Goal: Transaction & Acquisition: Purchase product/service

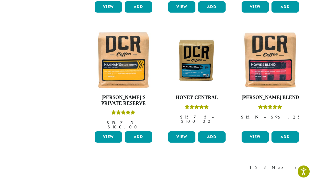
scroll to position [435, 0]
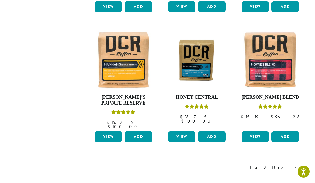
click at [256, 131] on link "View" at bounding box center [255, 136] width 27 height 11
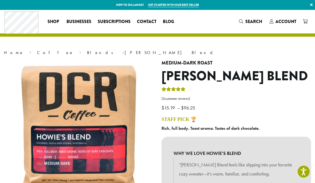
click at [286, 21] on span "Account" at bounding box center [286, 21] width 21 height 6
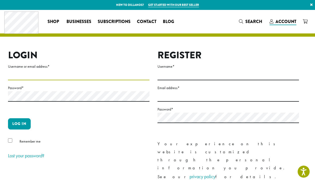
click at [38, 70] on input "Username or email address *" at bounding box center [79, 75] width 142 height 10
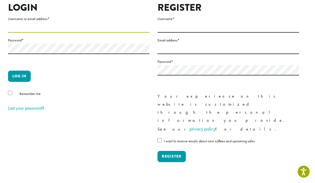
type input "**********"
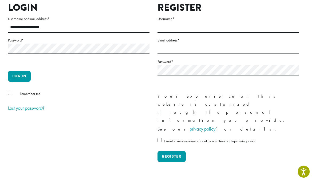
click at [26, 74] on button "Log in" at bounding box center [19, 75] width 23 height 11
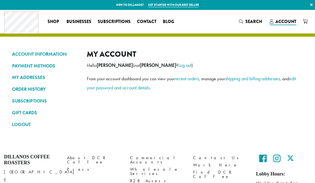
click at [11, 93] on div "ACCOUNT INFORMATION PAYMENT METHODS MY ADDRESSES ORDER HISTORY SUBSCRIPTIONS GI…" at bounding box center [157, 91] width 299 height 84
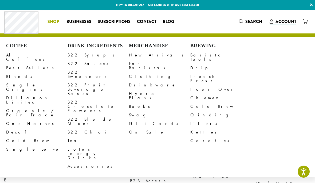
click at [56, 19] on span "Shop" at bounding box center [53, 21] width 11 height 7
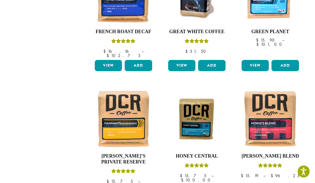
scroll to position [381, 0]
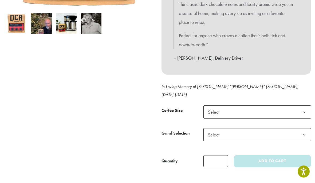
scroll to position [183, 0]
click at [304, 105] on b at bounding box center [304, 111] width 13 height 13
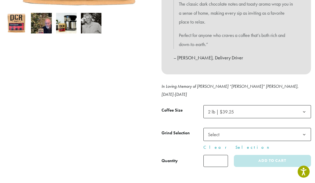
click at [254, 128] on span "Select" at bounding box center [257, 134] width 108 height 13
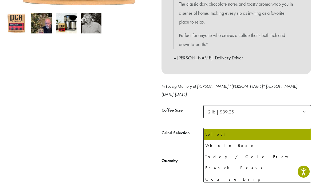
select select "**********"
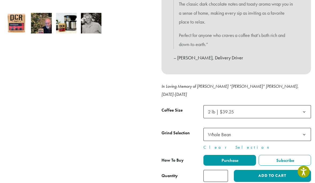
click at [217, 170] on input "*" at bounding box center [215, 176] width 25 height 12
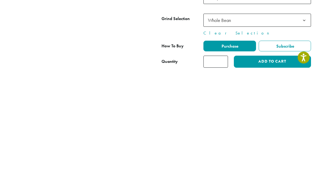
type input "*"
click at [273, 170] on button "Add to cart" at bounding box center [272, 176] width 77 height 12
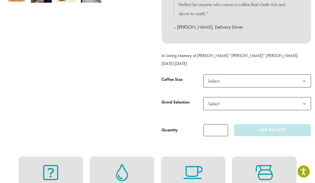
scroll to position [212, 0]
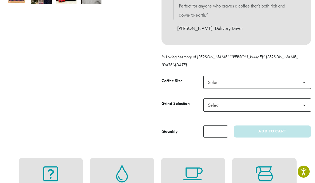
click at [309, 76] on b at bounding box center [304, 82] width 13 height 13
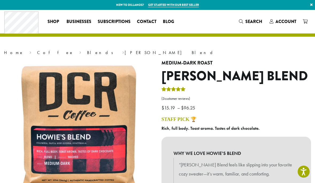
click at [307, 19] on icon at bounding box center [305, 21] width 5 height 4
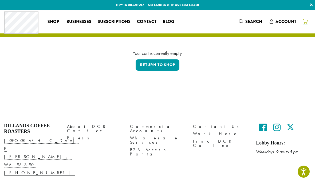
click at [282, 19] on span "Account" at bounding box center [286, 21] width 21 height 6
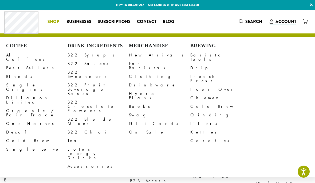
click at [25, 64] on link "Best Sellers" at bounding box center [36, 68] width 61 height 9
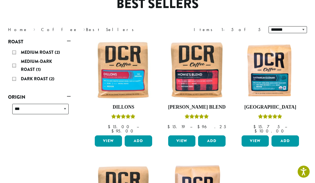
scroll to position [55, 0]
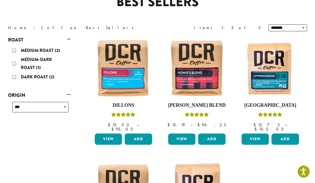
click at [185, 133] on link "View" at bounding box center [181, 138] width 27 height 11
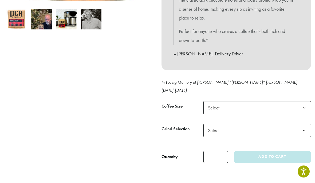
scroll to position [187, 0]
click at [224, 151] on input "*" at bounding box center [215, 157] width 25 height 12
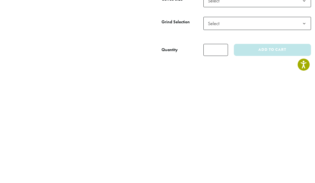
type input "*"
click at [272, 151] on button "Add to cart" at bounding box center [272, 157] width 77 height 12
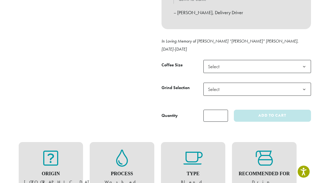
scroll to position [227, 0]
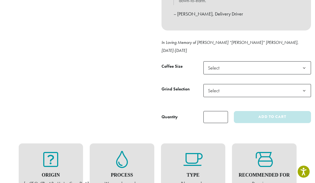
click at [295, 61] on span "Select" at bounding box center [257, 67] width 108 height 13
click at [303, 84] on b at bounding box center [304, 90] width 13 height 13
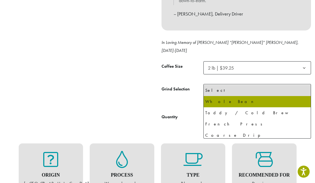
select select "**********"
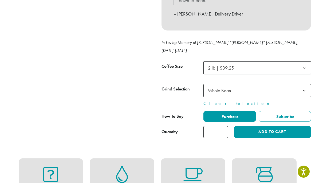
click at [264, 126] on button "Add to cart" at bounding box center [272, 132] width 77 height 12
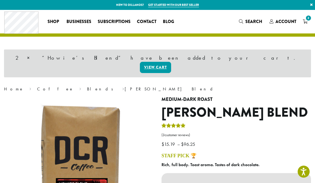
click at [306, 18] on span "2" at bounding box center [308, 17] width 7 height 7
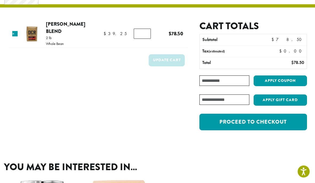
scroll to position [31, 0]
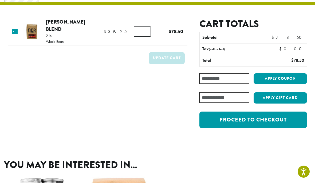
click at [257, 119] on link "Proceed to checkout" at bounding box center [253, 119] width 108 height 17
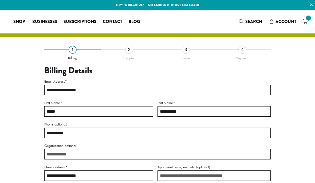
select select "**"
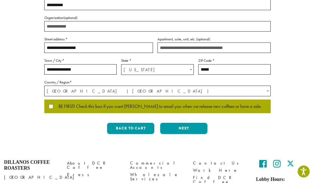
scroll to position [128, 0]
click at [186, 128] on button "Next" at bounding box center [183, 128] width 47 height 11
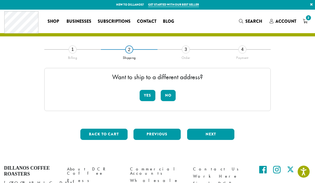
scroll to position [0, 0]
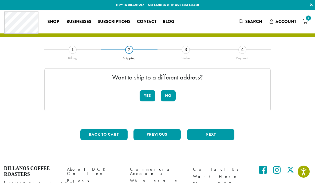
click at [169, 94] on button "No" at bounding box center [168, 95] width 15 height 11
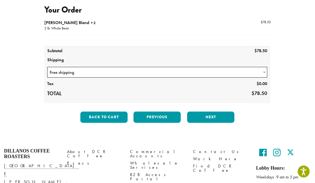
scroll to position [61, 0]
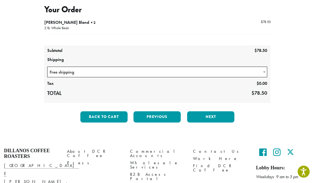
click at [213, 115] on button "Next" at bounding box center [210, 116] width 47 height 11
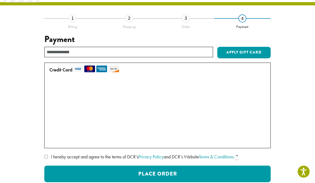
scroll to position [30, 0]
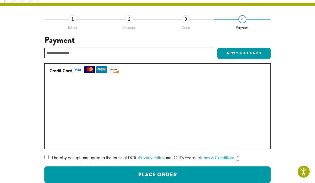
click at [52, 85] on label "• • • 3081 (expires 04/21)" at bounding box center [156, 86] width 214 height 9
click at [170, 173] on button "Place Order" at bounding box center [157, 174] width 226 height 17
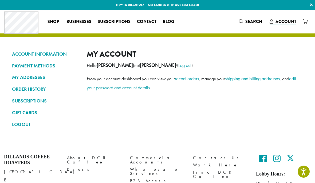
click at [49, 65] on link "PAYMENT METHODS" at bounding box center [45, 65] width 67 height 9
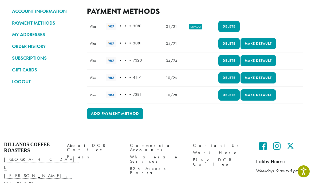
scroll to position [42, 0]
click at [173, 95] on td "10/28" at bounding box center [171, 95] width 23 height 17
click at [231, 94] on link "Delete" at bounding box center [228, 94] width 21 height 11
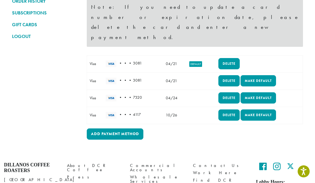
scroll to position [87, 0]
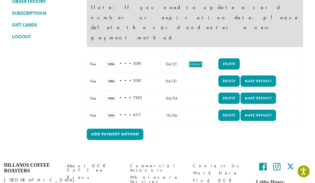
click at [230, 110] on link "Delete" at bounding box center [228, 115] width 21 height 11
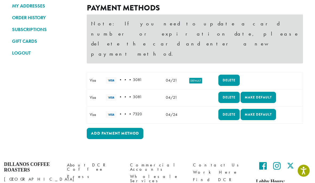
scroll to position [70, 0]
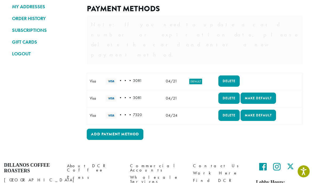
click at [232, 110] on link "Delete" at bounding box center [228, 115] width 21 height 11
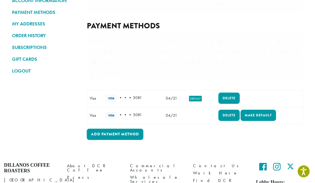
scroll to position [11, 0]
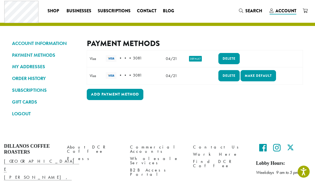
click at [228, 74] on link "Delete" at bounding box center [228, 75] width 21 height 11
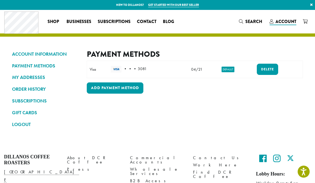
click at [43, 87] on link "ORDER HISTORY" at bounding box center [45, 88] width 67 height 9
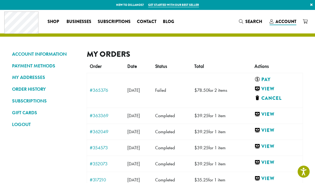
click at [274, 76] on link "Pay" at bounding box center [276, 79] width 44 height 7
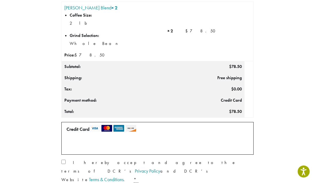
scroll to position [48, 0]
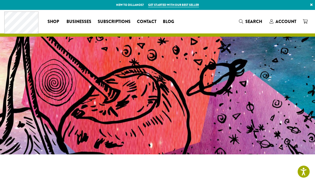
click at [289, 21] on span "Account" at bounding box center [286, 21] width 21 height 6
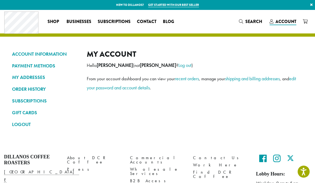
click at [53, 53] on link "ACCOUNT INFORMATION" at bounding box center [45, 53] width 67 height 9
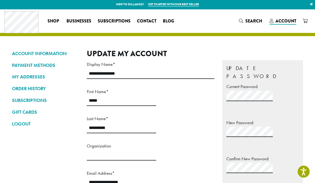
scroll to position [0, 0]
click at [45, 63] on link "PAYMENT METHODS" at bounding box center [45, 65] width 67 height 9
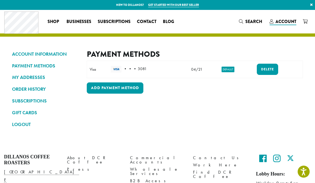
click at [94, 65] on td "Visa" at bounding box center [97, 69] width 21 height 17
click at [269, 69] on link "Delete" at bounding box center [267, 69] width 21 height 11
click at [129, 87] on link "Add payment method" at bounding box center [115, 87] width 57 height 11
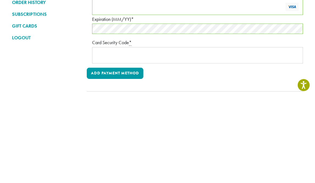
click at [126, 154] on button "Add payment method" at bounding box center [115, 159] width 57 height 11
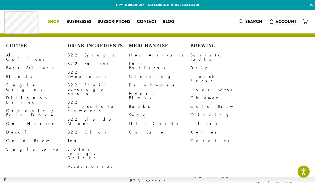
click at [24, 64] on link "Best Sellers" at bounding box center [36, 68] width 61 height 9
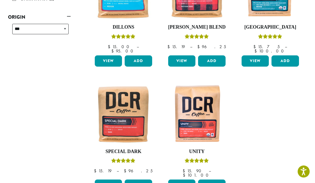
scroll to position [133, 0]
click at [184, 56] on link "View" at bounding box center [181, 60] width 27 height 11
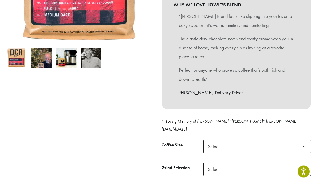
scroll to position [148, 0]
click at [245, 140] on span "Select" at bounding box center [257, 146] width 108 height 13
click at [227, 162] on span "Select" at bounding box center [257, 168] width 108 height 13
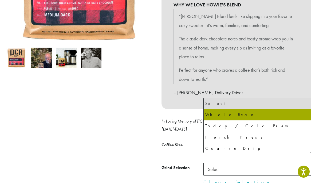
select select "**********"
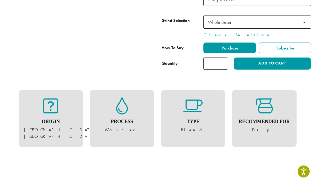
scroll to position [296, 0]
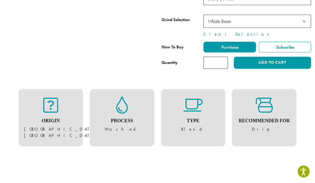
click at [222, 57] on input "*" at bounding box center [215, 63] width 25 height 12
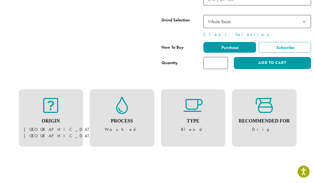
type input "*"
click at [273, 57] on button "Add to cart" at bounding box center [272, 63] width 77 height 12
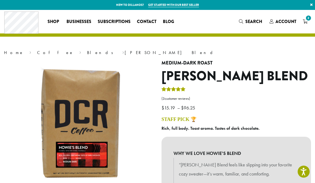
click at [307, 17] on span "2" at bounding box center [308, 17] width 7 height 7
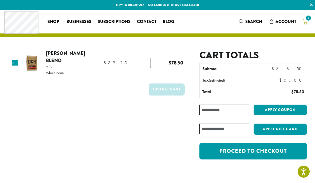
click at [259, 151] on link "Proceed to checkout" at bounding box center [253, 151] width 108 height 17
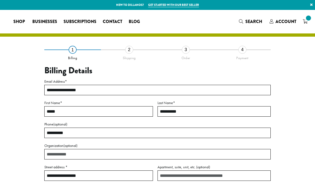
select select "**"
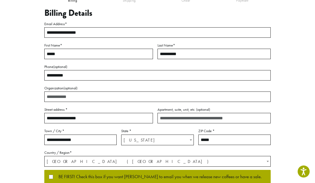
scroll to position [64, 0]
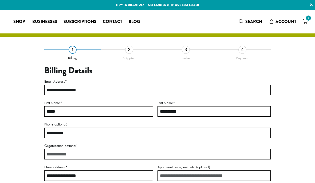
select select "**"
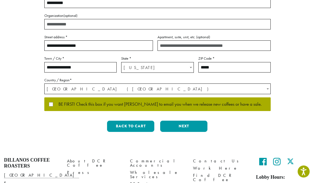
scroll to position [130, 0]
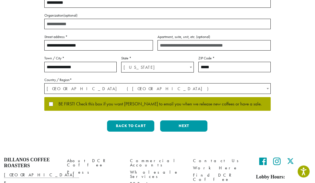
click at [180, 123] on button "Next" at bounding box center [183, 125] width 47 height 11
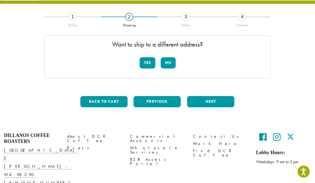
scroll to position [24, 0]
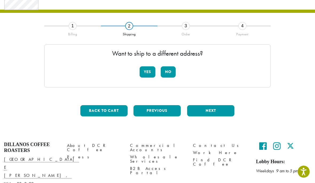
click at [169, 70] on button "No" at bounding box center [168, 71] width 15 height 11
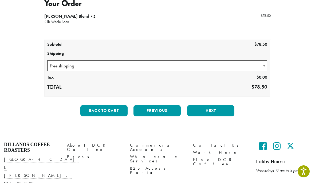
click at [211, 109] on button "Next" at bounding box center [210, 110] width 47 height 11
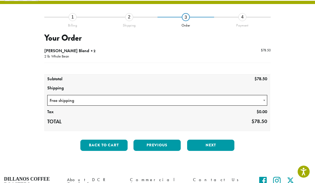
scroll to position [30, 0]
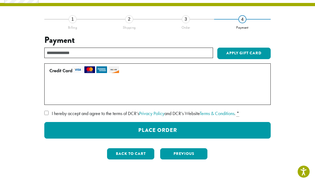
click at [167, 128] on button "Place Order" at bounding box center [157, 130] width 226 height 17
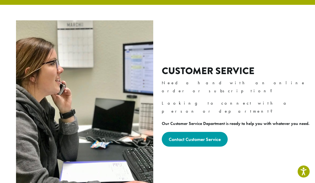
scroll to position [155, 0]
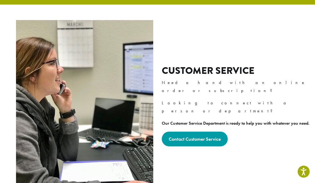
click at [201, 136] on strong "Contact Customer Service" at bounding box center [195, 139] width 52 height 6
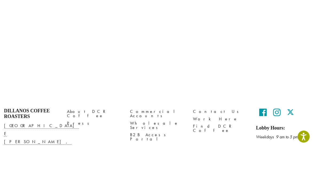
scroll to position [267, 0]
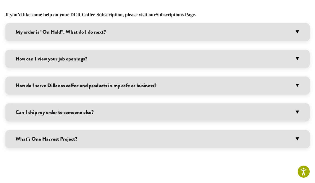
scroll to position [325, 0]
